Goal: Check status: Check status

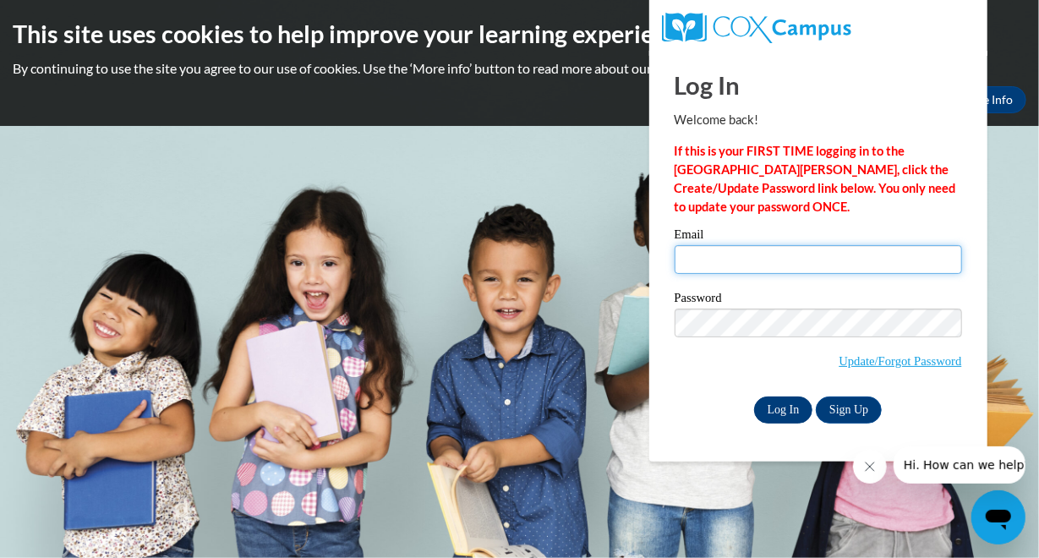
type input "[EMAIL_ADDRESS][DOMAIN_NAME]"
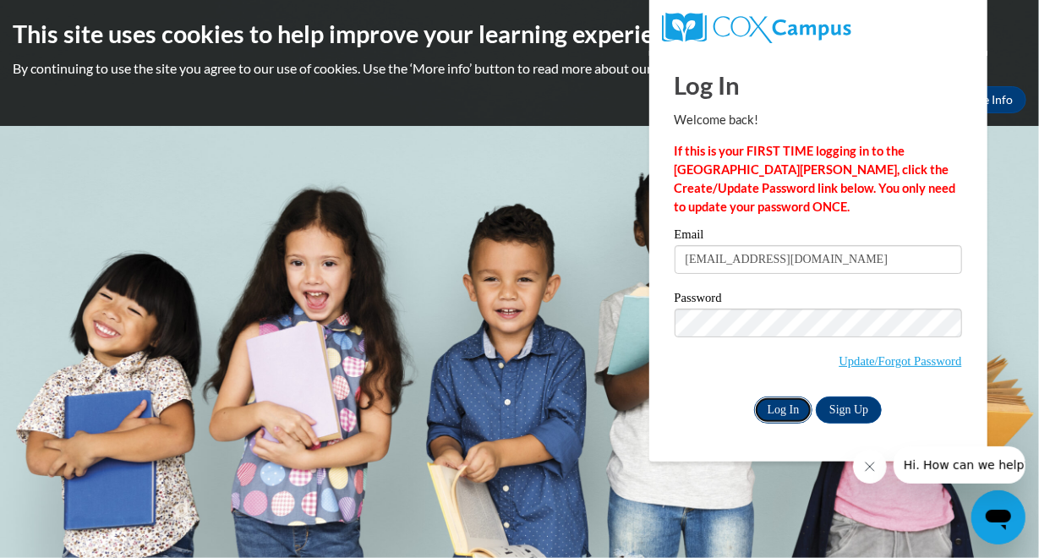
click at [778, 409] on input "Log In" at bounding box center [783, 409] width 59 height 27
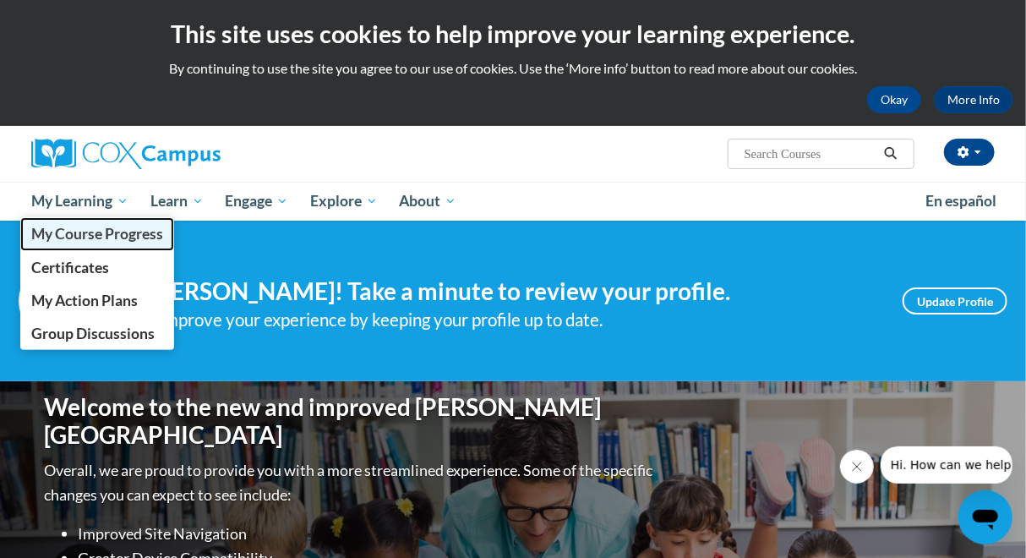
click at [65, 239] on span "My Course Progress" at bounding box center [97, 234] width 132 height 18
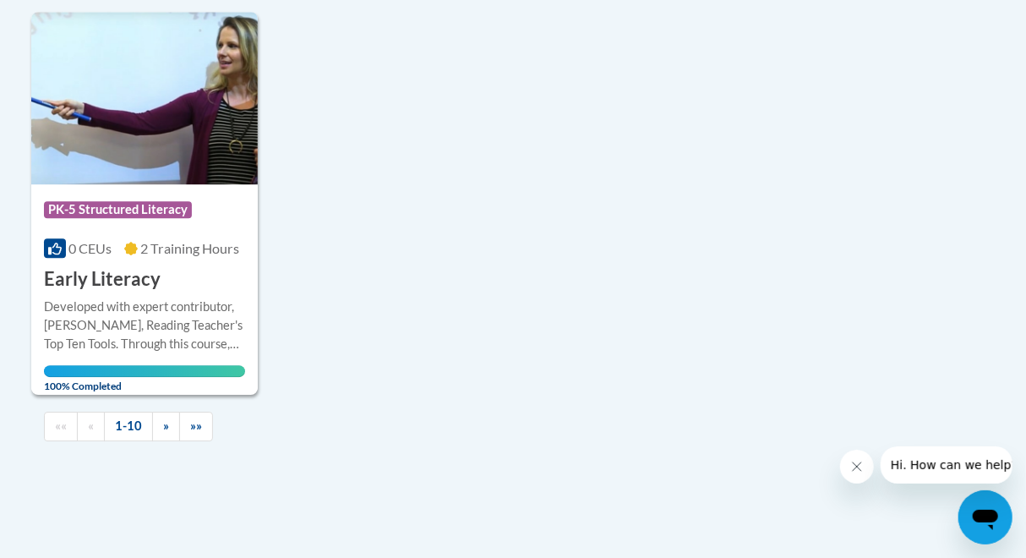
scroll to position [1944, 0]
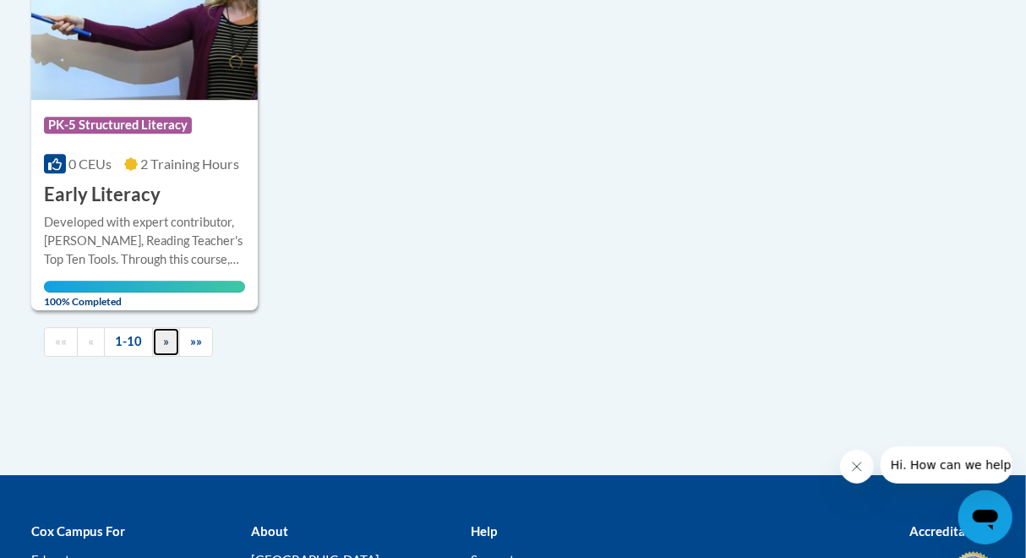
click at [165, 335] on span "»" at bounding box center [166, 341] width 6 height 14
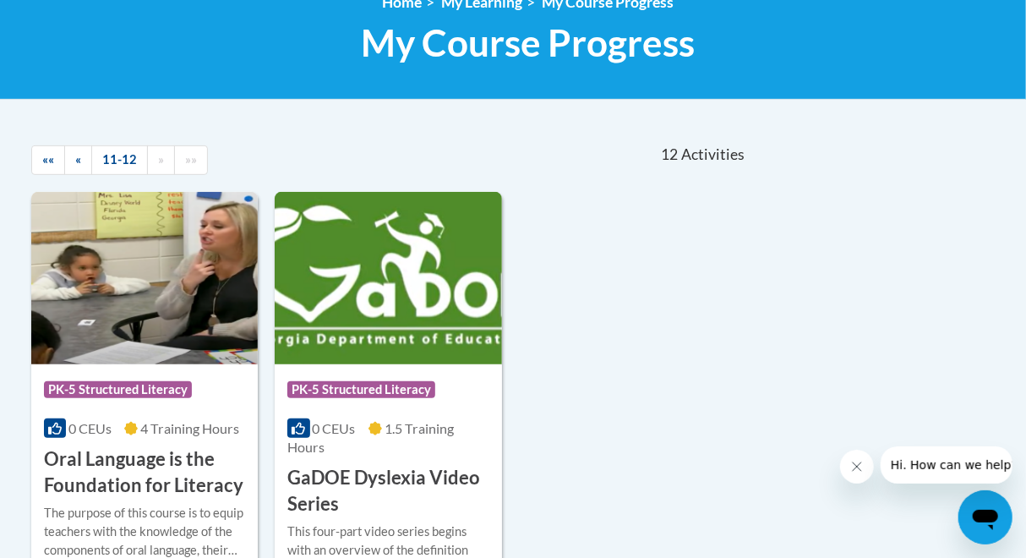
scroll to position [254, 0]
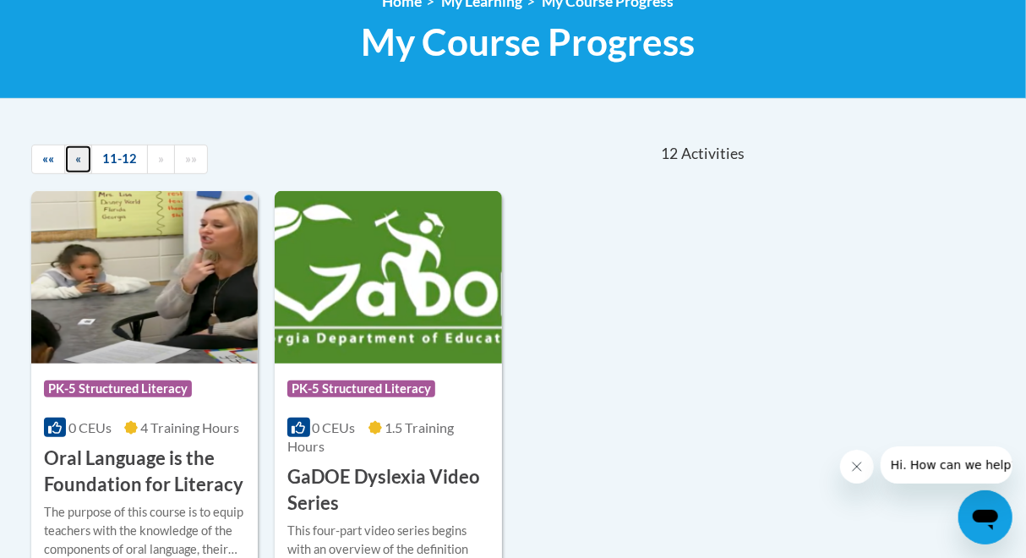
click at [78, 153] on span "«" at bounding box center [78, 158] width 6 height 14
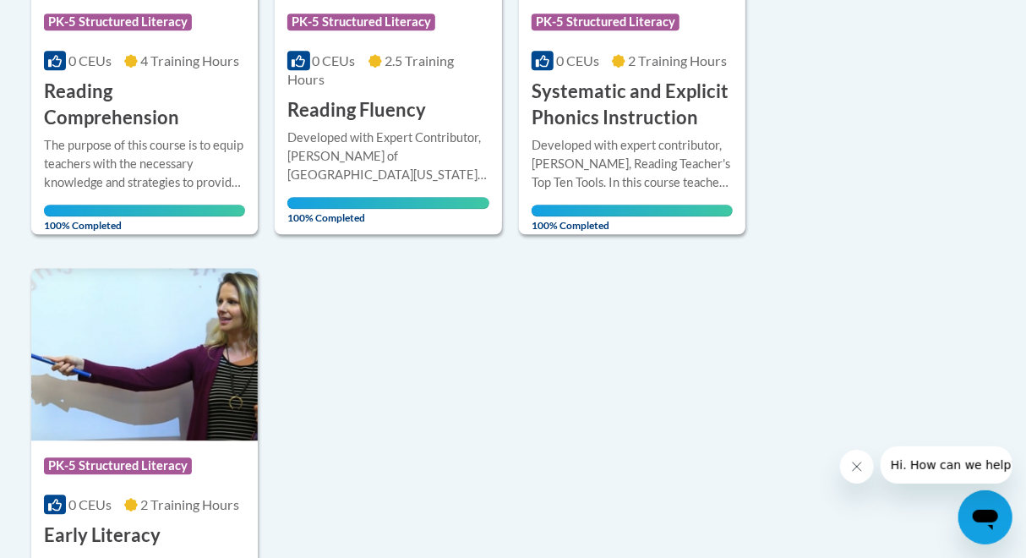
scroll to position [1775, 0]
